Goal: Task Accomplishment & Management: Manage account settings

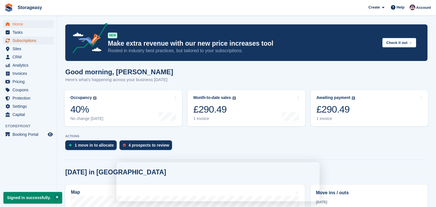
click at [25, 42] on span "Subscriptions" at bounding box center [29, 41] width 34 height 8
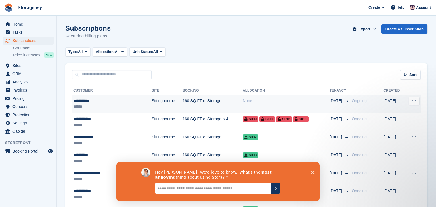
click at [129, 107] on div "******" at bounding box center [102, 107] width 59 height 6
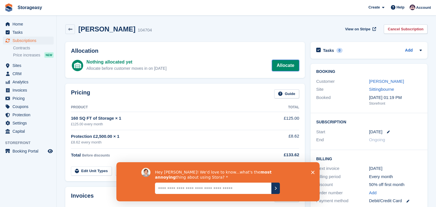
click at [291, 66] on link "Allocate" at bounding box center [285, 65] width 27 height 11
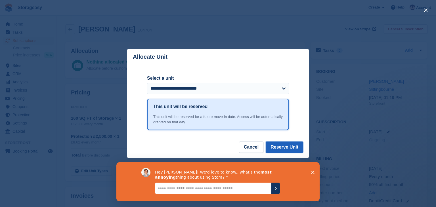
click at [278, 144] on button "Reserve Unit" at bounding box center [284, 147] width 37 height 11
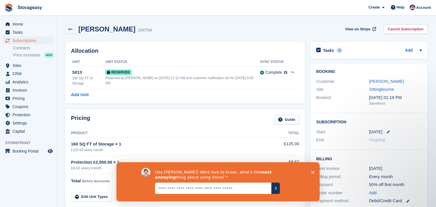
click at [152, 29] on div "Ryan George 104704 View on Stripe Cancel Subscription" at bounding box center [246, 29] width 362 height 10
click at [20, 22] on span "Home" at bounding box center [29, 24] width 34 height 8
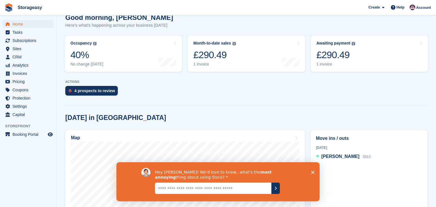
click at [314, 171] on icon "Close survey" at bounding box center [312, 172] width 3 height 3
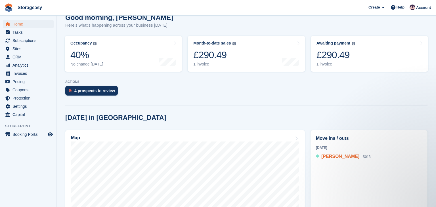
click at [333, 159] on span "[PERSON_NAME]" at bounding box center [341, 156] width 38 height 5
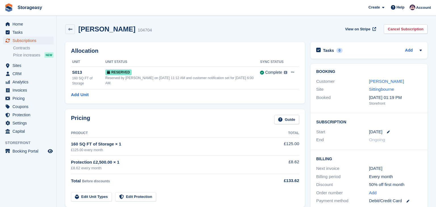
click at [19, 42] on span "Subscriptions" at bounding box center [29, 41] width 34 height 8
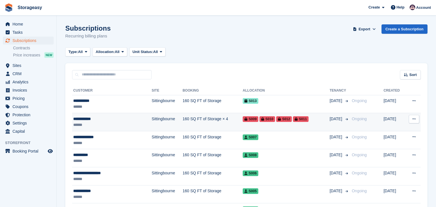
click at [89, 122] on div "**********" at bounding box center [102, 119] width 59 height 6
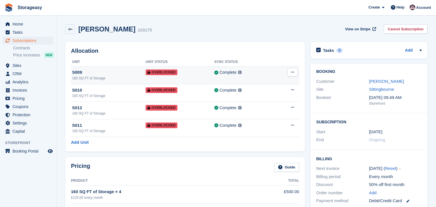
click at [290, 72] on button at bounding box center [292, 72] width 11 height 9
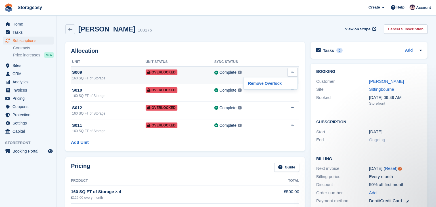
click at [290, 72] on button at bounding box center [292, 72] width 11 height 9
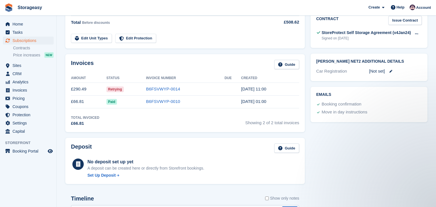
scroll to position [226, 0]
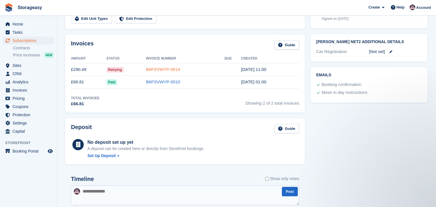
click at [153, 67] on link "B6FSVWYP-0014" at bounding box center [163, 69] width 34 height 5
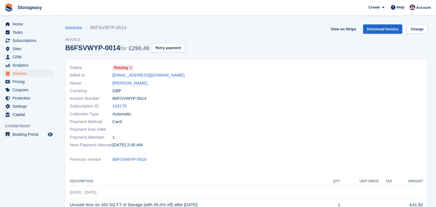
click at [131, 69] on icon at bounding box center [130, 67] width 3 height 3
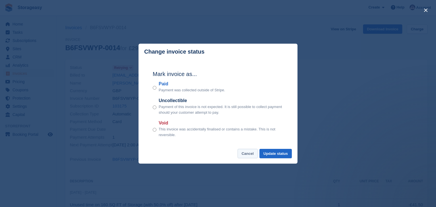
click at [248, 155] on button "Cancel" at bounding box center [248, 153] width 20 height 9
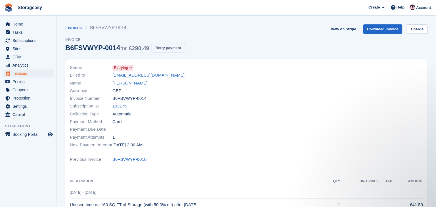
click at [156, 48] on button "Retry payment" at bounding box center [169, 47] width 34 height 9
click at [153, 76] on link "mycocksimon@gmail.com" at bounding box center [148, 75] width 72 height 7
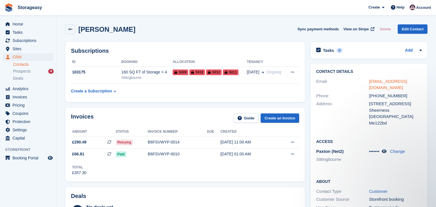
click at [381, 81] on link "mycocksimon@gmail.com" at bounding box center [388, 84] width 38 height 11
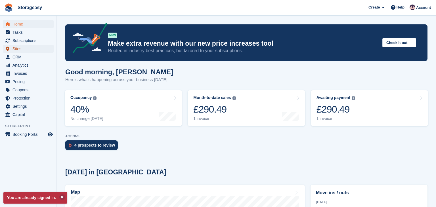
click at [17, 50] on span "Sites" at bounding box center [29, 49] width 34 height 8
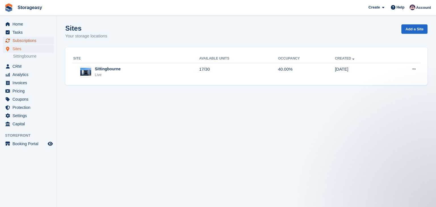
click at [36, 41] on span "Subscriptions" at bounding box center [29, 41] width 34 height 8
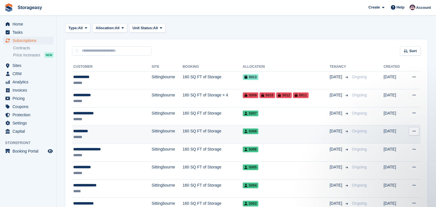
scroll to position [26, 0]
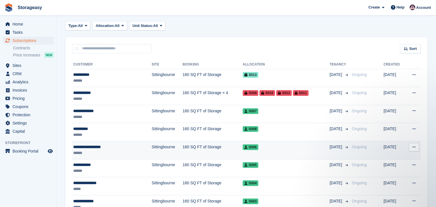
click at [127, 147] on div "**********" at bounding box center [102, 147] width 59 height 6
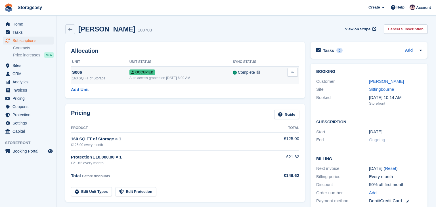
click at [295, 72] on button at bounding box center [292, 72] width 11 height 9
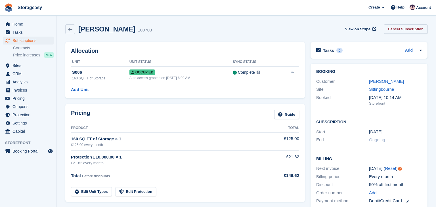
click at [407, 29] on link "Cancel Subscription" at bounding box center [406, 28] width 44 height 9
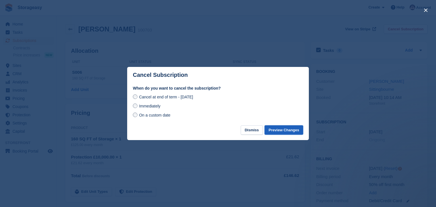
click at [291, 130] on button "Preview Changes" at bounding box center [284, 130] width 39 height 9
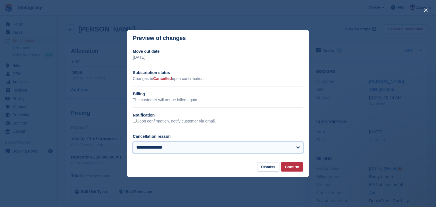
click at [292, 150] on select "**********" at bounding box center [218, 147] width 170 height 11
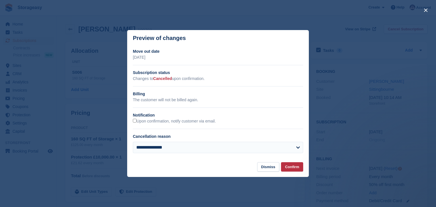
click at [252, 167] on footer "Dismiss Confirm" at bounding box center [218, 169] width 182 height 15
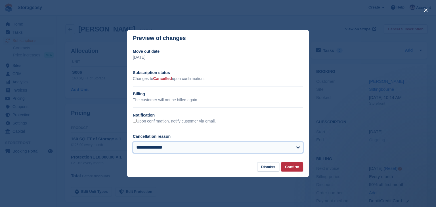
click at [267, 148] on select "**********" at bounding box center [218, 147] width 170 height 11
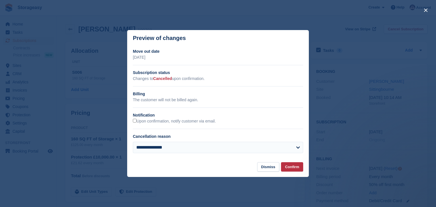
click at [253, 160] on section "**********" at bounding box center [218, 104] width 182 height 116
click at [266, 167] on button "Dismiss" at bounding box center [268, 166] width 22 height 9
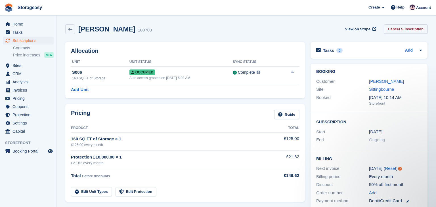
click at [399, 29] on link "Cancel Subscription" at bounding box center [406, 28] width 44 height 9
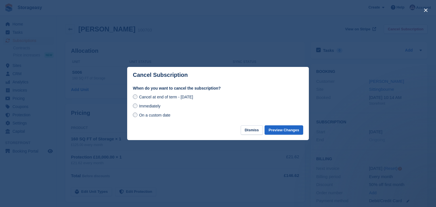
click at [156, 106] on span "Immediately" at bounding box center [149, 106] width 21 height 5
click at [276, 129] on button "Preview Changes" at bounding box center [284, 130] width 39 height 9
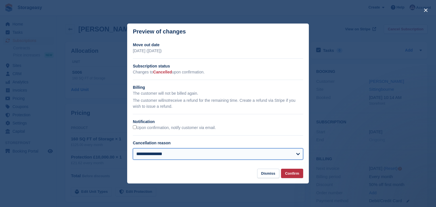
click at [276, 155] on select "**********" at bounding box center [218, 154] width 170 height 11
select select
click at [133, 149] on select "**********" at bounding box center [218, 154] width 170 height 11
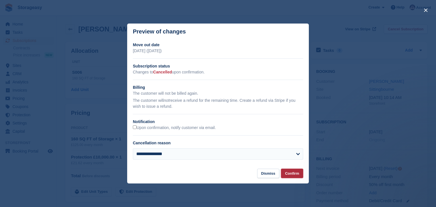
click at [292, 177] on button "Confirm" at bounding box center [292, 173] width 22 height 9
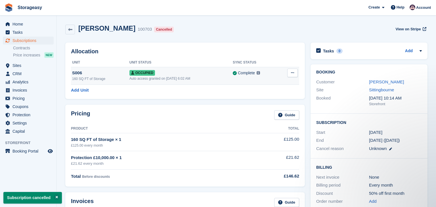
click at [294, 76] on button at bounding box center [292, 73] width 11 height 9
click at [283, 104] on p "Deallocate" at bounding box center [270, 103] width 49 height 7
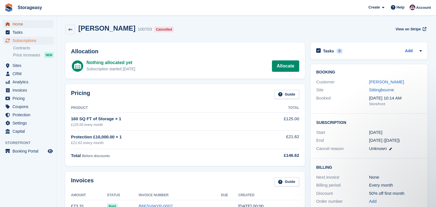
click at [22, 26] on span "Home" at bounding box center [29, 24] width 34 height 8
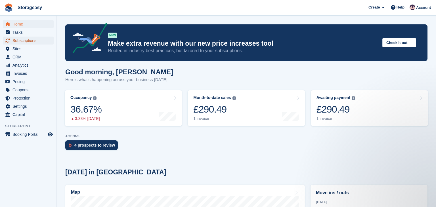
click at [34, 42] on span "Subscriptions" at bounding box center [29, 41] width 34 height 8
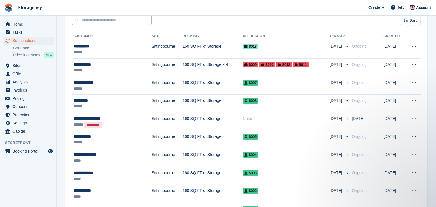
scroll to position [54, 0]
